Goal: Navigation & Orientation: Find specific page/section

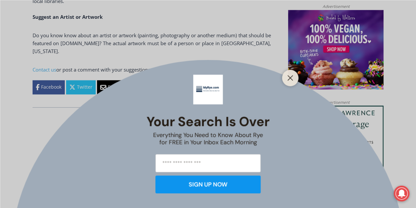
scroll to position [536, 0]
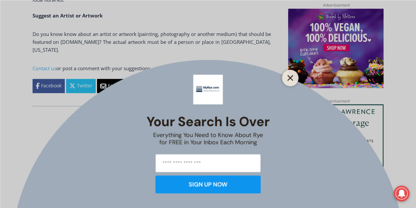
click at [293, 79] on button "Close" at bounding box center [290, 77] width 9 height 9
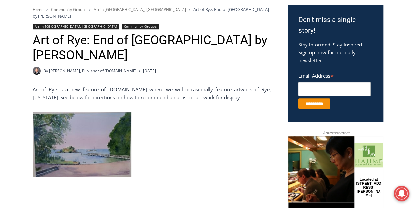
scroll to position [210, 0]
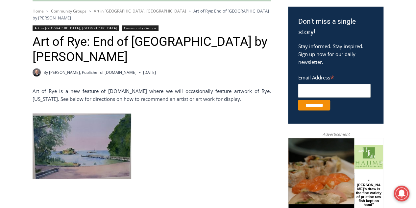
click at [64, 130] on img at bounding box center [82, 145] width 99 height 65
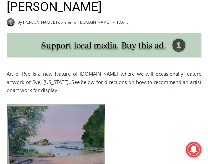
click at [86, 104] on img at bounding box center [56, 136] width 99 height 65
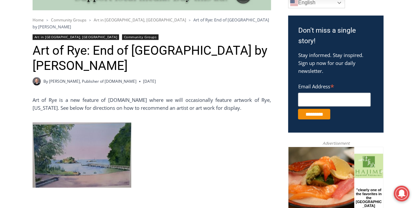
scroll to position [194, 0]
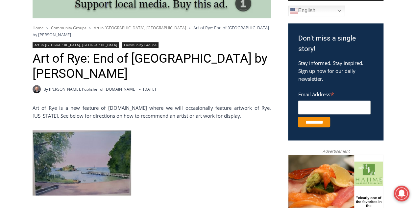
click at [106, 154] on img at bounding box center [82, 162] width 99 height 65
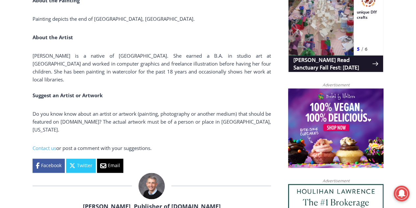
scroll to position [457, 0]
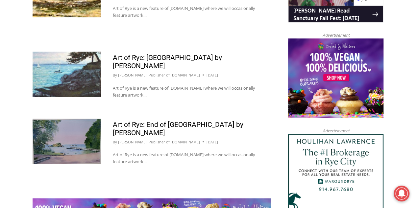
scroll to position [690, 0]
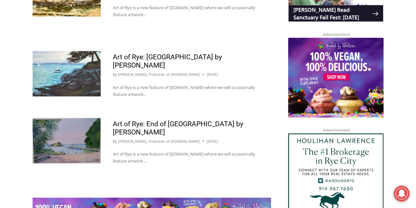
click at [100, 118] on img at bounding box center [67, 140] width 68 height 45
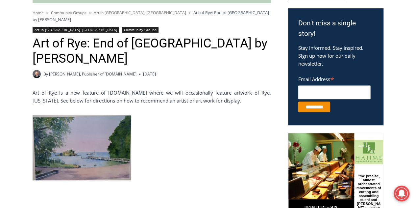
scroll to position [209, 0]
click at [109, 128] on img at bounding box center [82, 147] width 99 height 65
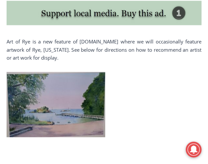
scroll to position [278, 0]
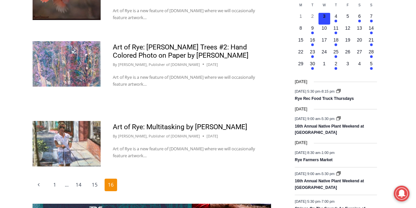
scroll to position [972, 0]
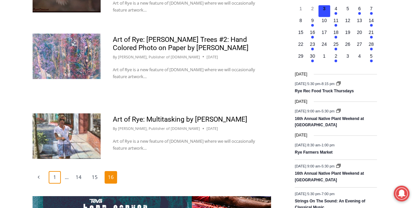
click at [56, 171] on link "1" at bounding box center [55, 177] width 13 height 13
